Goal: Transaction & Acquisition: Purchase product/service

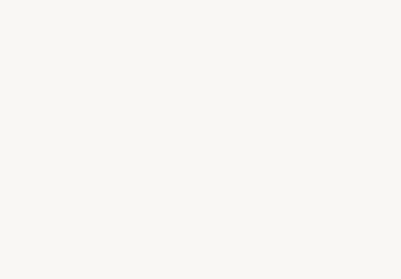
select select "JP"
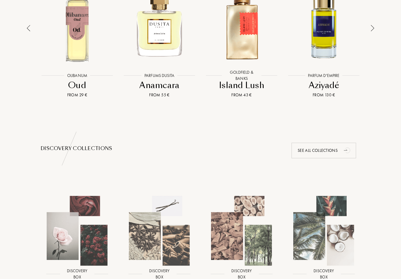
scroll to position [521, 0]
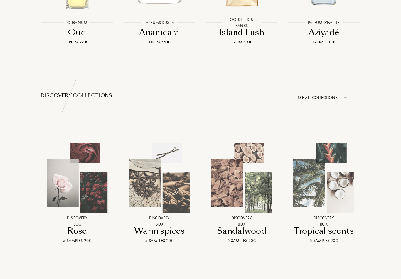
click at [89, 208] on img at bounding box center [77, 178] width 74 height 74
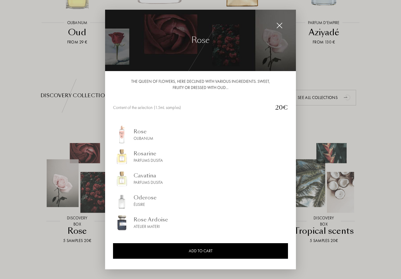
click at [125, 214] on img at bounding box center [122, 223] width 18 height 18
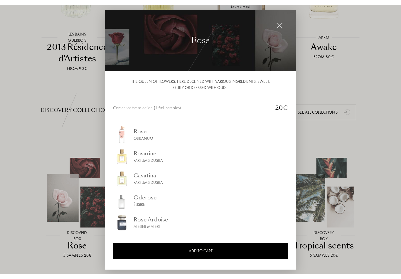
scroll to position [520, 0]
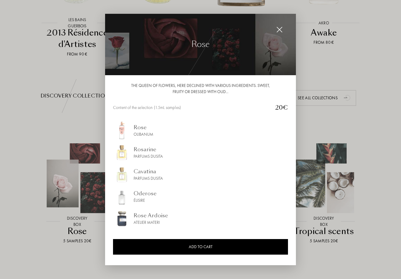
click at [278, 28] on img at bounding box center [279, 29] width 6 height 6
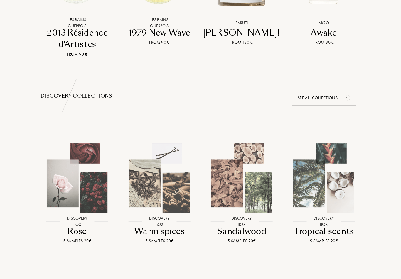
click at [338, 190] on img at bounding box center [324, 178] width 74 height 74
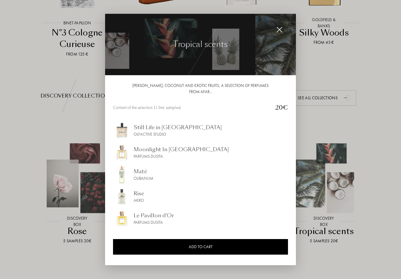
click at [378, 247] on div at bounding box center [200, 139] width 401 height 279
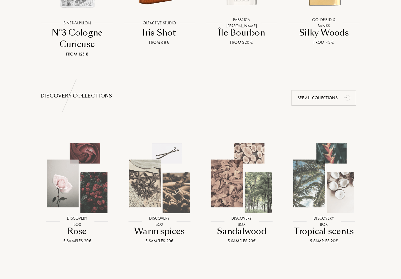
click at [254, 209] on img at bounding box center [242, 178] width 74 height 74
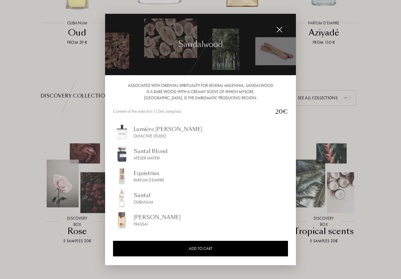
click at [281, 30] on img at bounding box center [279, 29] width 6 height 6
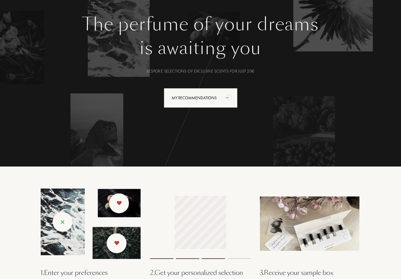
scroll to position [0, 0]
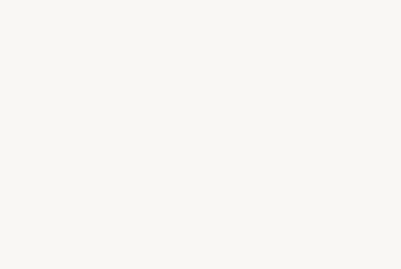
select select "JP"
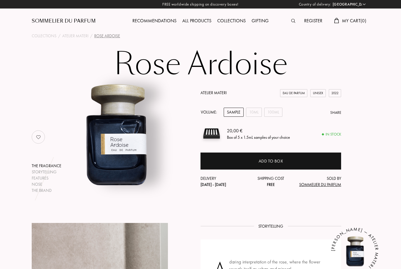
click at [256, 117] on div "10mL" at bounding box center [254, 112] width 16 height 9
